Goal: Navigation & Orientation: Find specific page/section

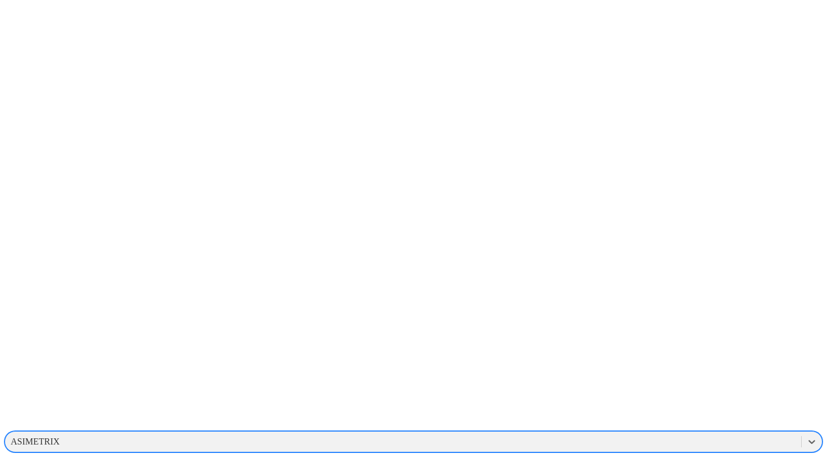
scroll to position [49, 0]
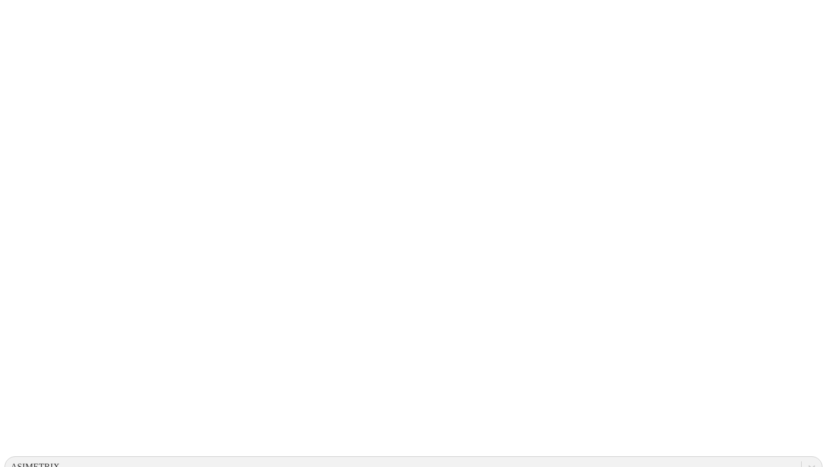
click at [20, 212] on icon at bounding box center [21, 229] width 35 height 35
click at [14, 212] on icon at bounding box center [21, 229] width 35 height 35
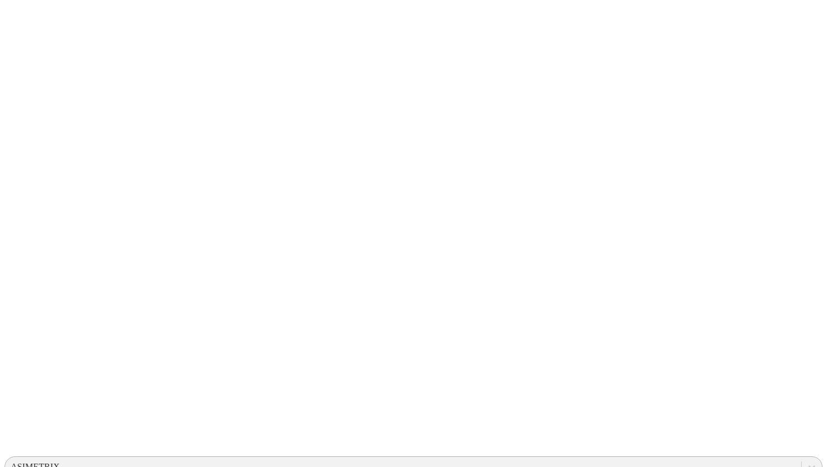
click at [60, 462] on div "ASIMETRIX" at bounding box center [35, 467] width 49 height 10
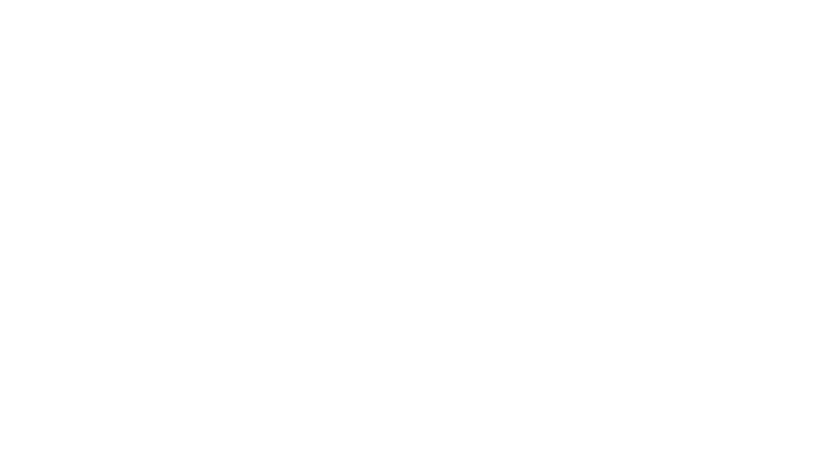
scroll to position [499, 0]
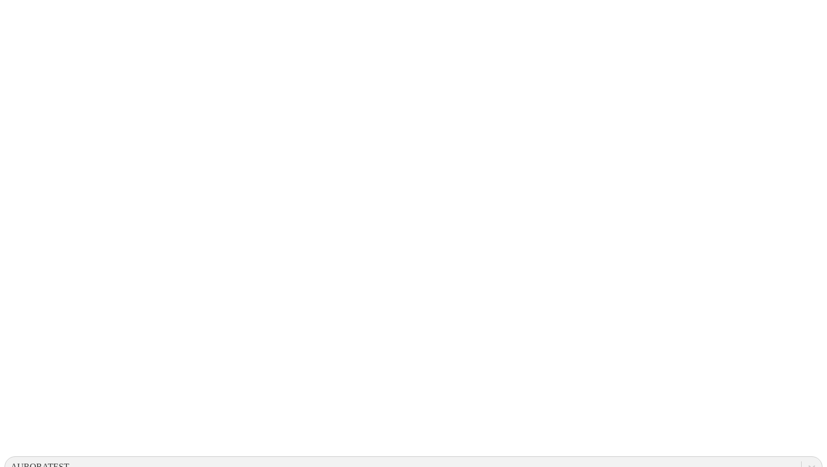
click at [26, 18] on icon at bounding box center [21, 229] width 35 height 450
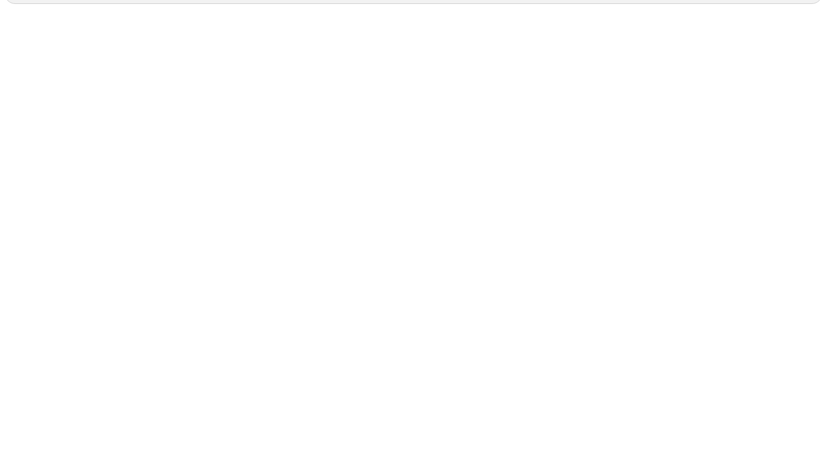
scroll to position [478, 0]
